Goal: Task Accomplishment & Management: Use online tool/utility

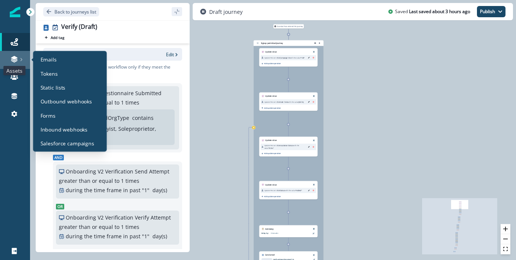
click at [16, 58] on icon at bounding box center [14, 58] width 6 height 4
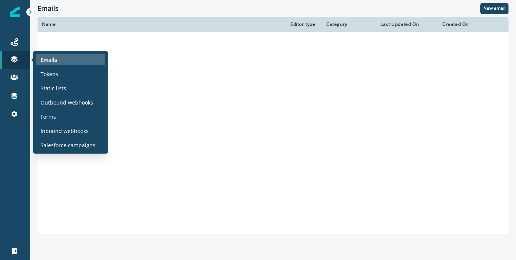
click at [45, 60] on p "Emails" at bounding box center [49, 60] width 17 height 8
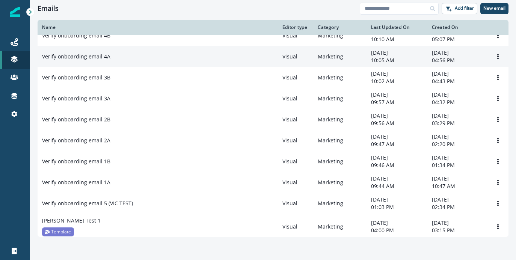
scroll to position [144, 0]
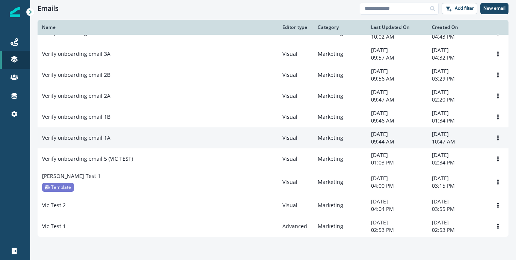
click at [96, 136] on p "Verify onboarding email 1A" at bounding box center [76, 138] width 68 height 8
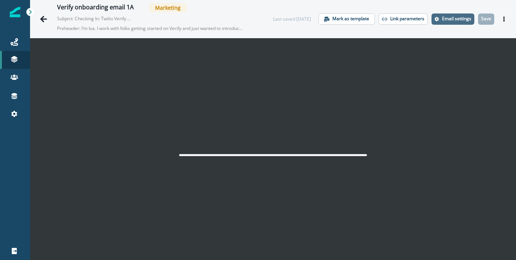
click at [446, 21] on p "Email settings" at bounding box center [456, 18] width 29 height 5
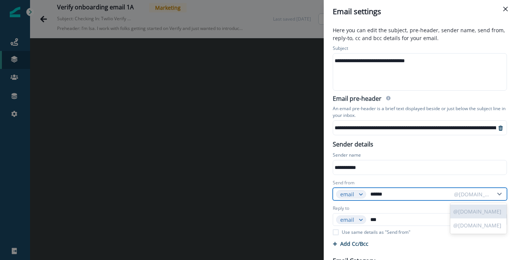
click at [481, 193] on div "@[DOMAIN_NAME]" at bounding box center [472, 195] width 36 height 8
click at [486, 194] on div "@[DOMAIN_NAME]" at bounding box center [472, 195] width 36 height 8
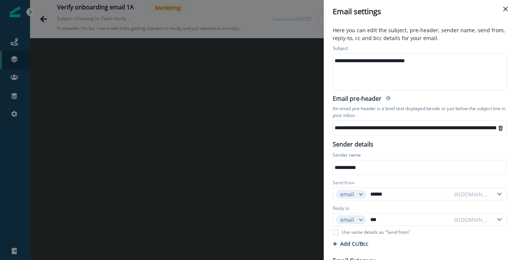
click at [323, 41] on div "**********" at bounding box center [258, 130] width 516 height 260
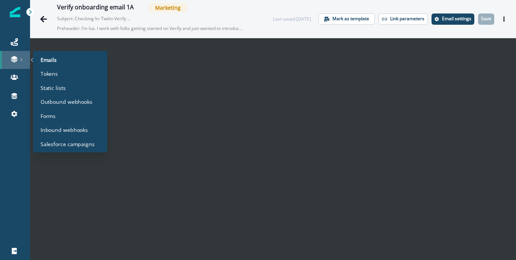
click at [15, 55] on link at bounding box center [15, 60] width 30 height 18
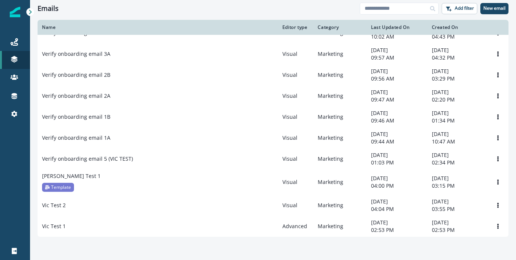
scroll to position [144, 0]
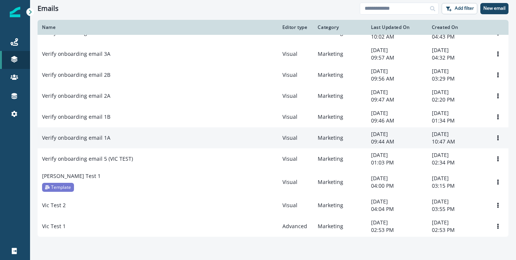
click at [113, 134] on div "Verify onboarding email 1A" at bounding box center [157, 138] width 231 height 8
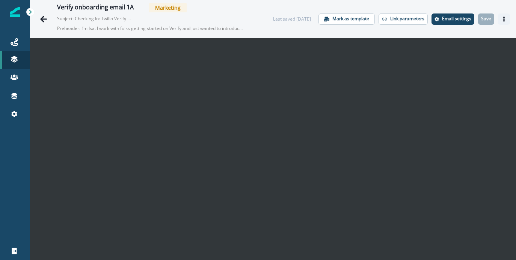
click at [501, 17] on button "Actions" at bounding box center [504, 19] width 12 height 11
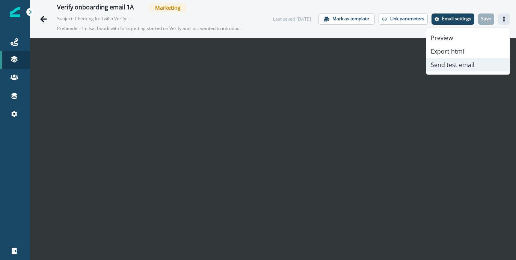
click at [457, 65] on button "Send test email" at bounding box center [467, 65] width 83 height 14
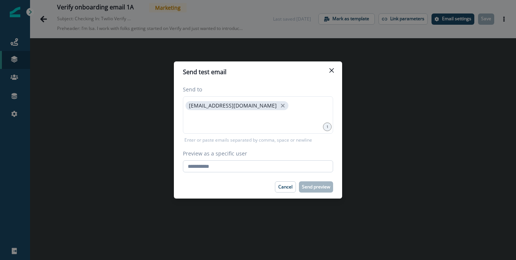
click at [230, 165] on input "Preview as a specific user" at bounding box center [258, 167] width 150 height 12
type input "**********"
click at [245, 183] on div "Cancel Send preview" at bounding box center [258, 187] width 150 height 11
click at [317, 186] on p "Send preview" at bounding box center [316, 187] width 28 height 5
click at [332, 68] on icon "Close" at bounding box center [331, 70] width 5 height 5
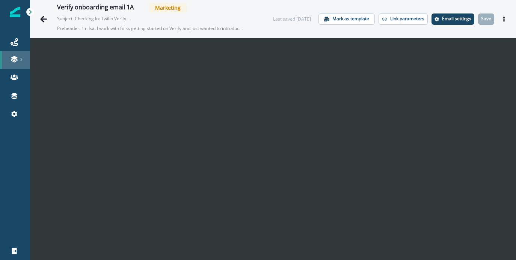
click at [15, 57] on icon at bounding box center [14, 58] width 6 height 4
